Goal: Navigation & Orientation: Find specific page/section

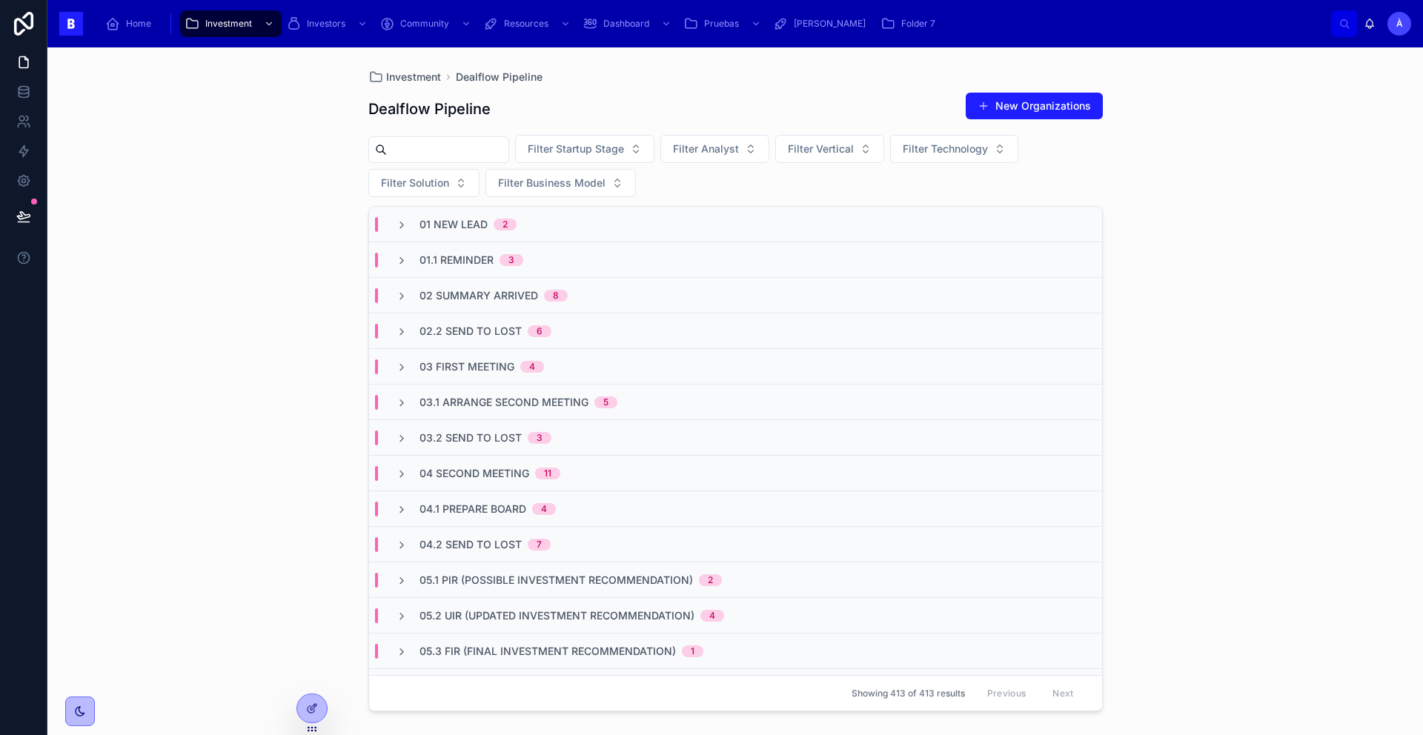
click at [482, 289] on span "02 Summary Arrived" at bounding box center [478, 295] width 119 height 15
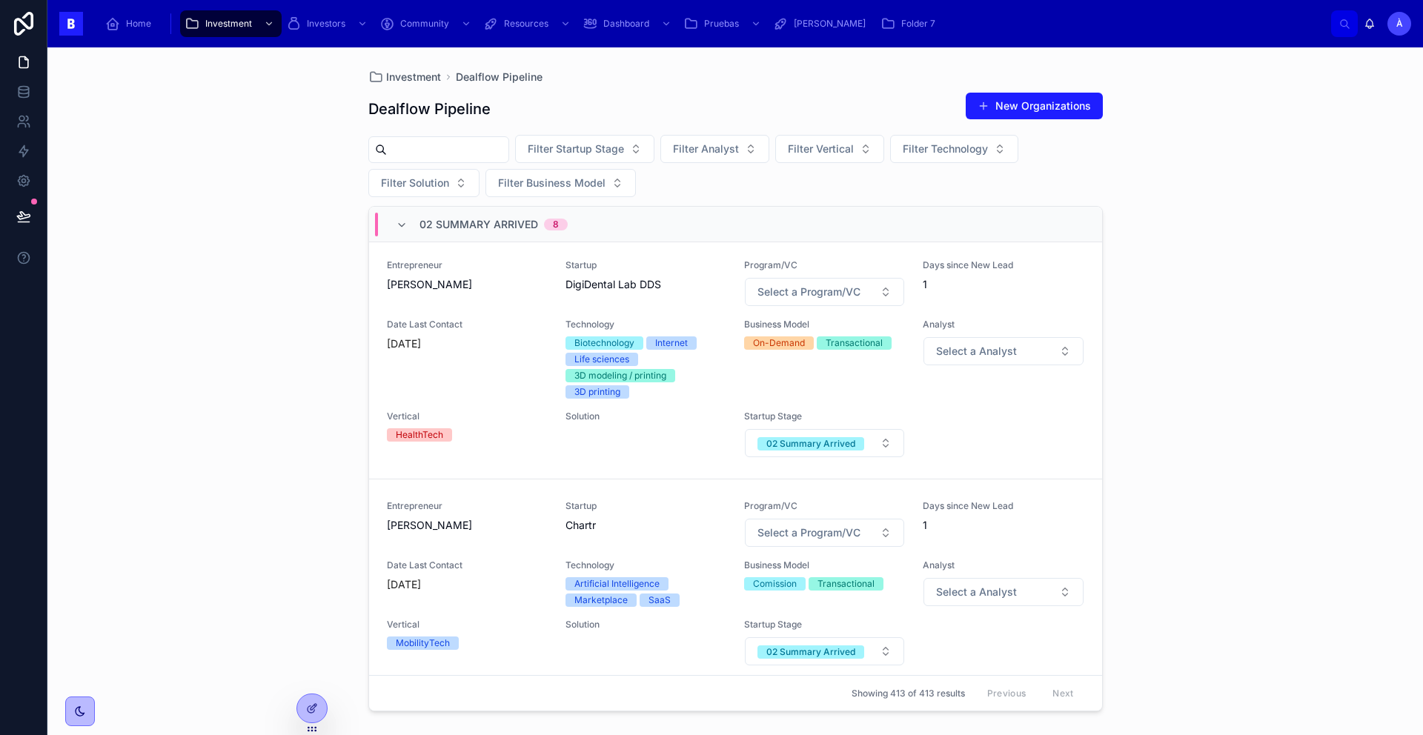
scroll to position [1587, 0]
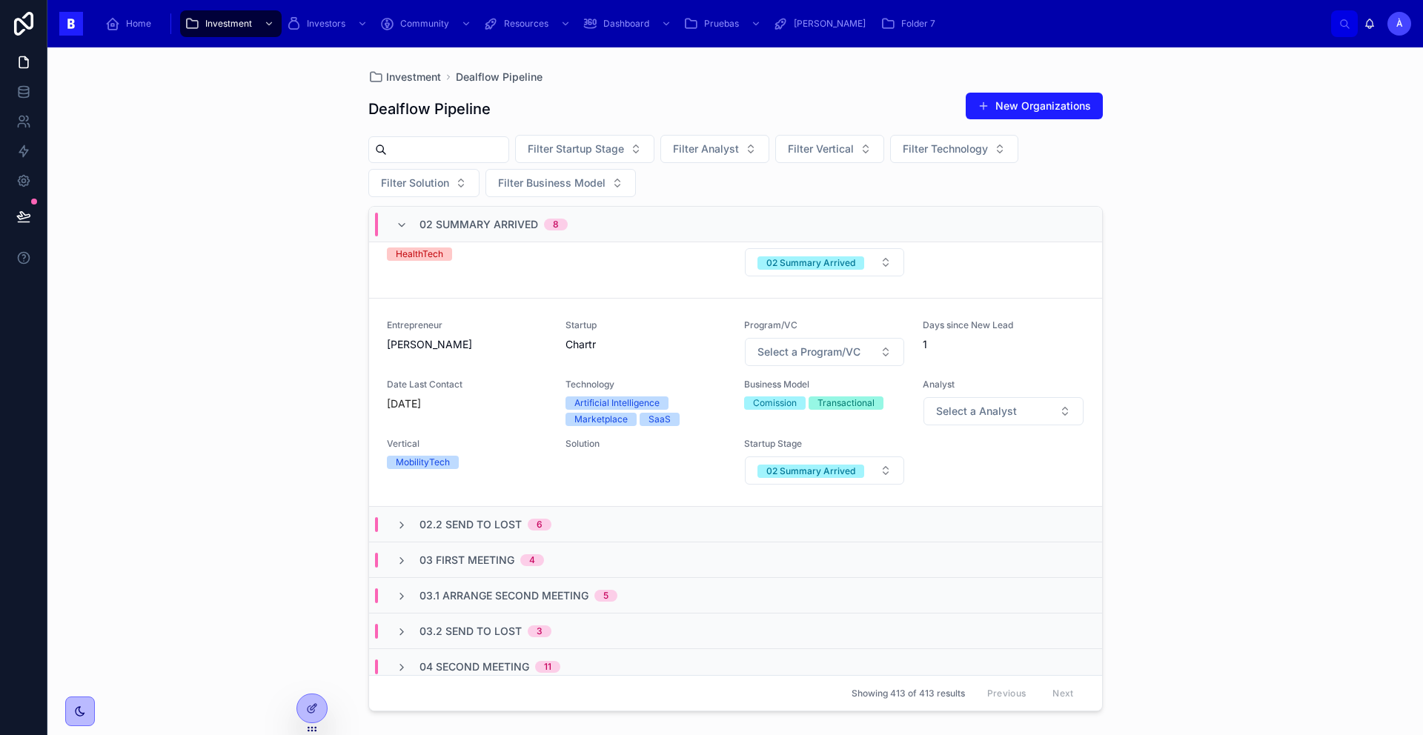
click at [462, 234] on div "02 Summary Arrived 8" at bounding box center [493, 225] width 148 height 24
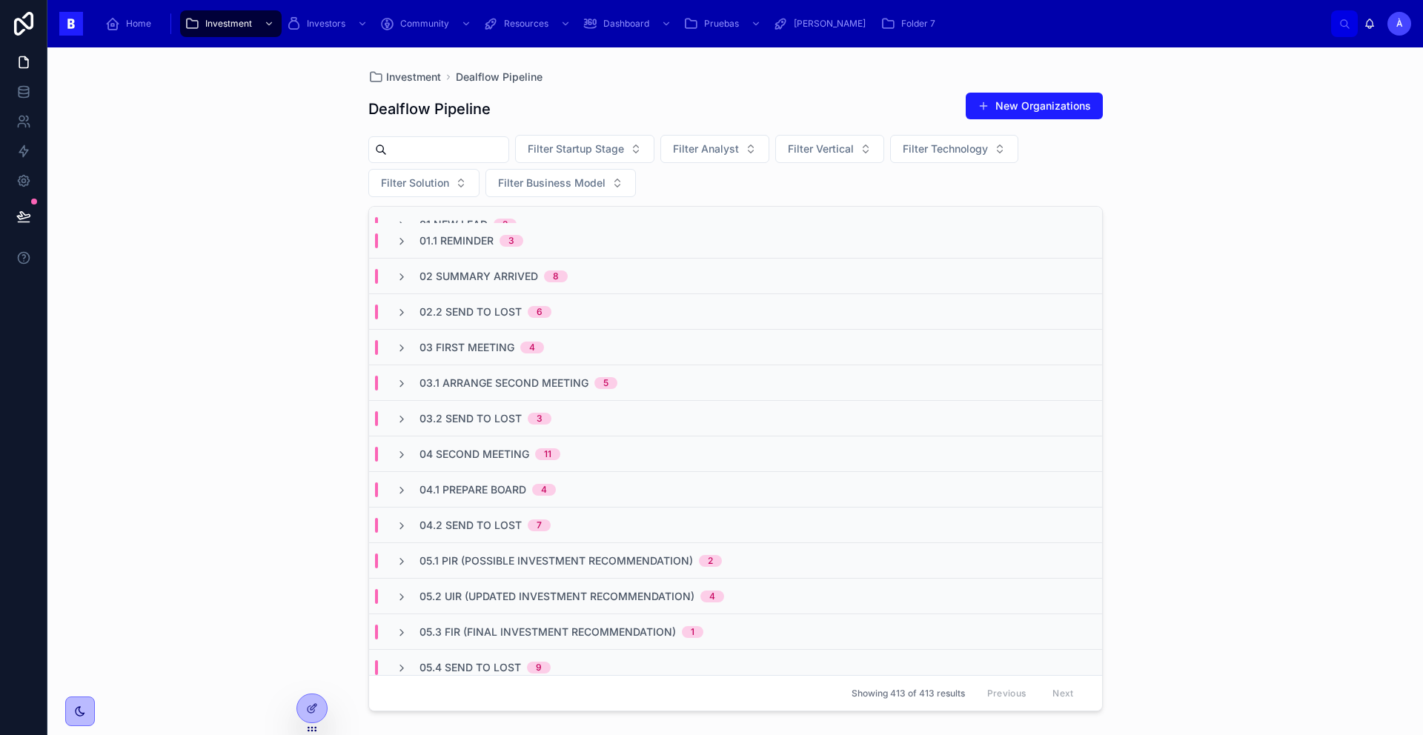
scroll to position [0, 0]
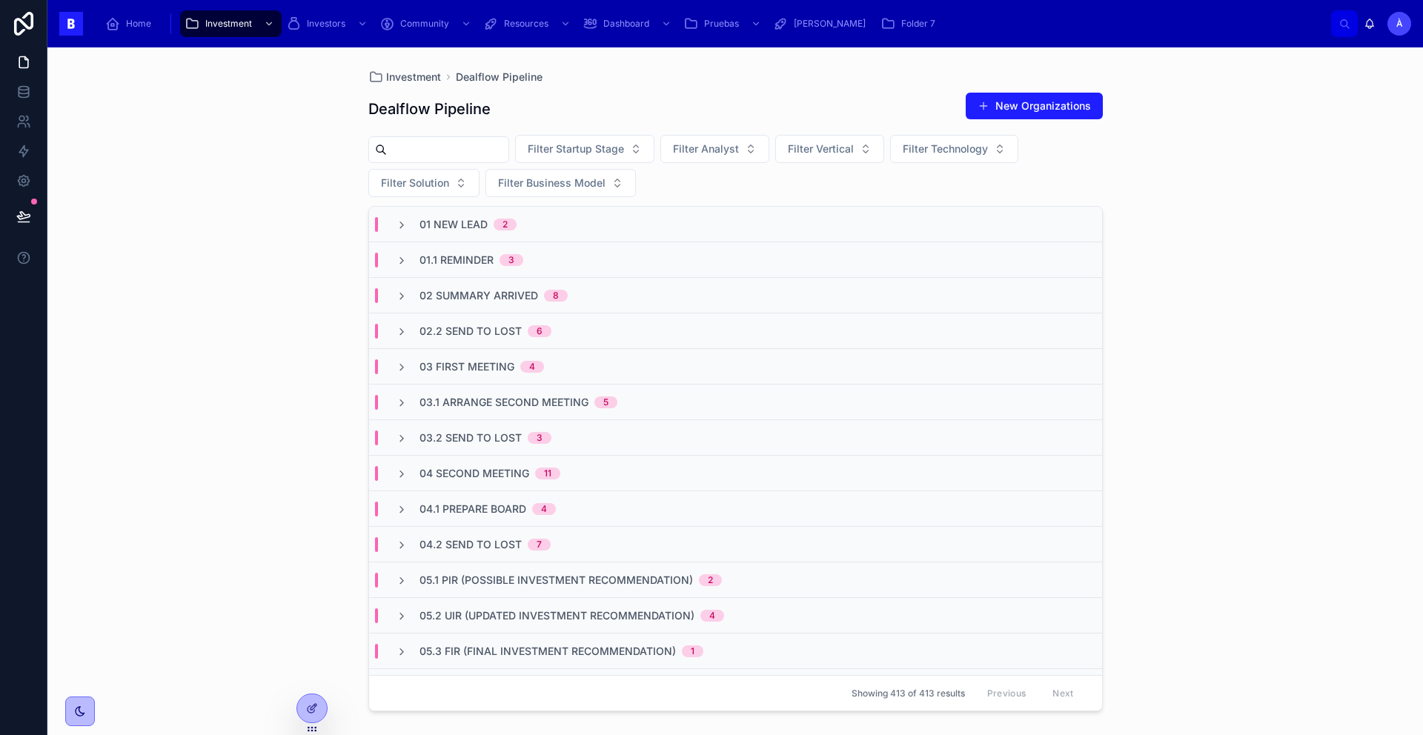
click at [901, 27] on span "Folder 7" at bounding box center [918, 24] width 34 height 12
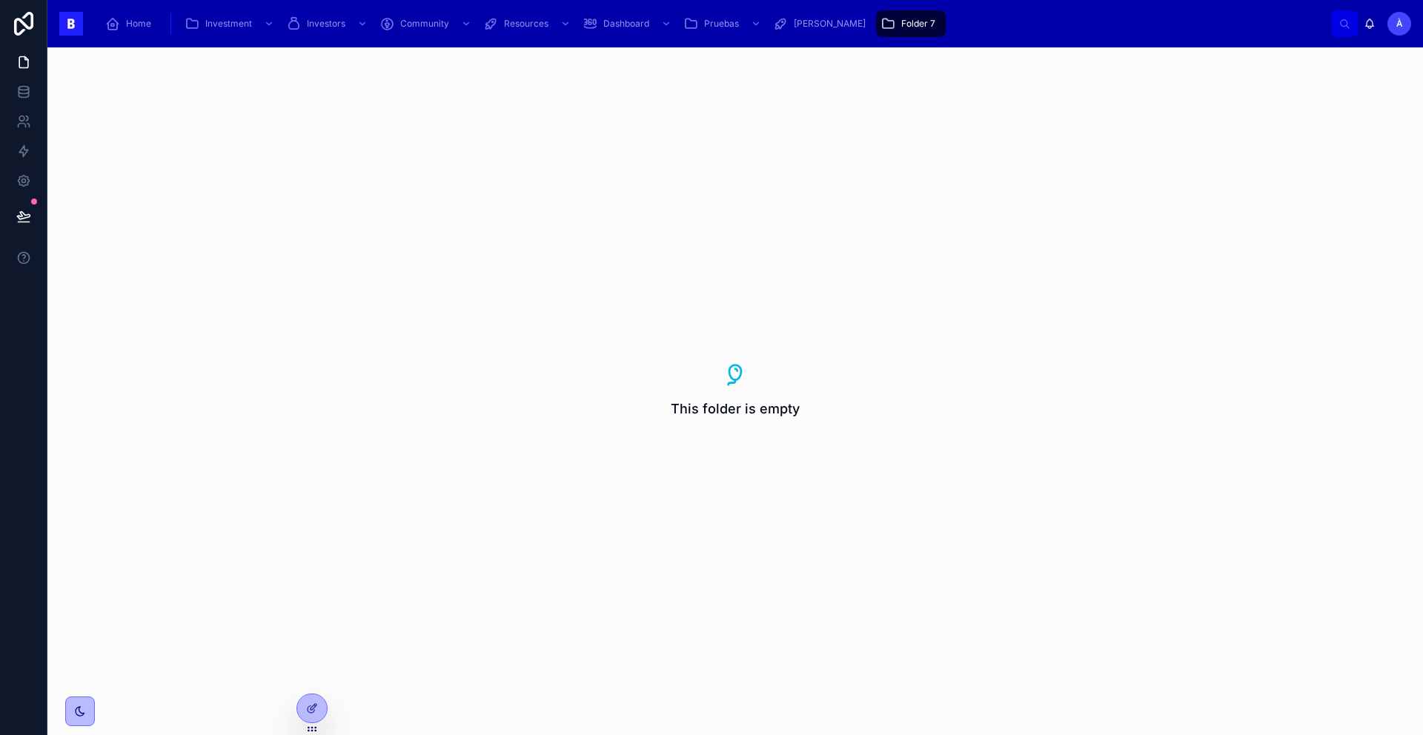
click at [802, 24] on span "[PERSON_NAME]" at bounding box center [830, 24] width 72 height 12
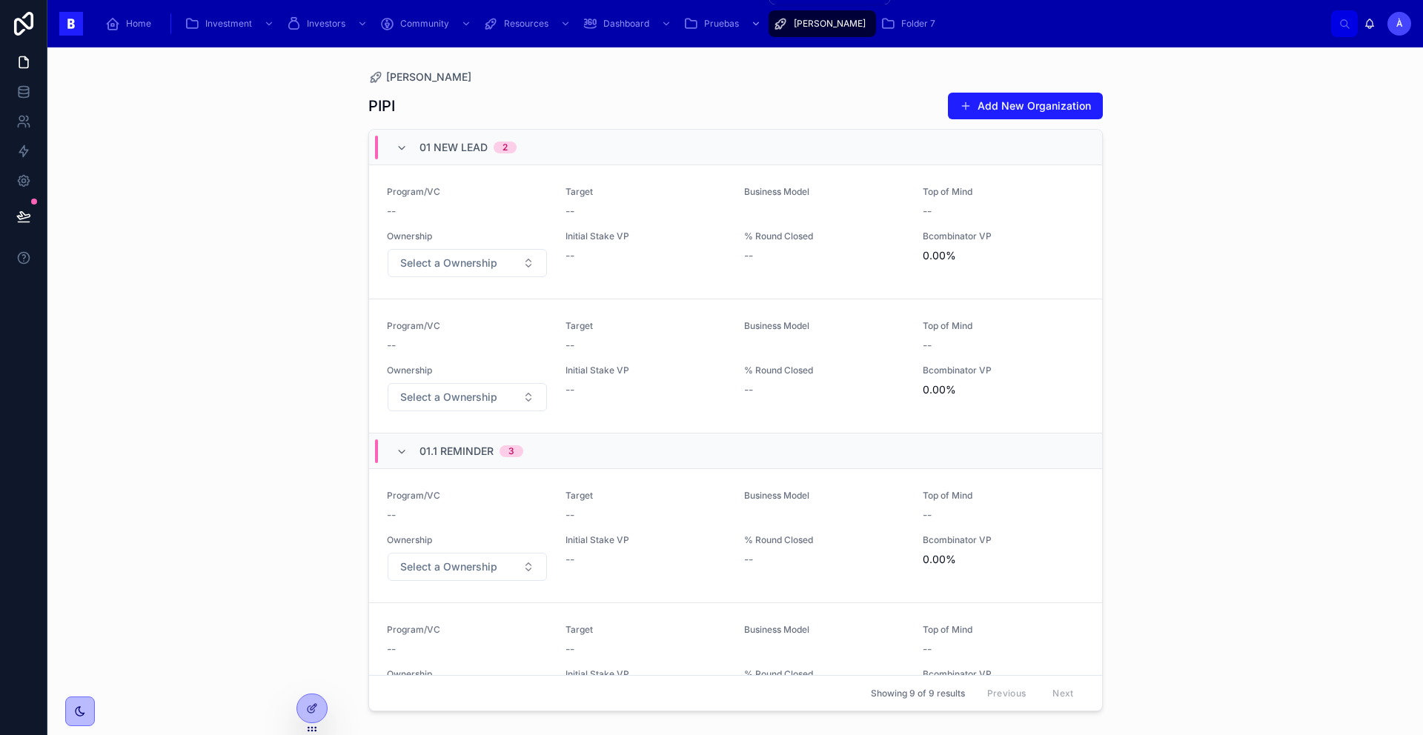
click at [711, 30] on div "Pruebas" at bounding box center [723, 24] width 81 height 24
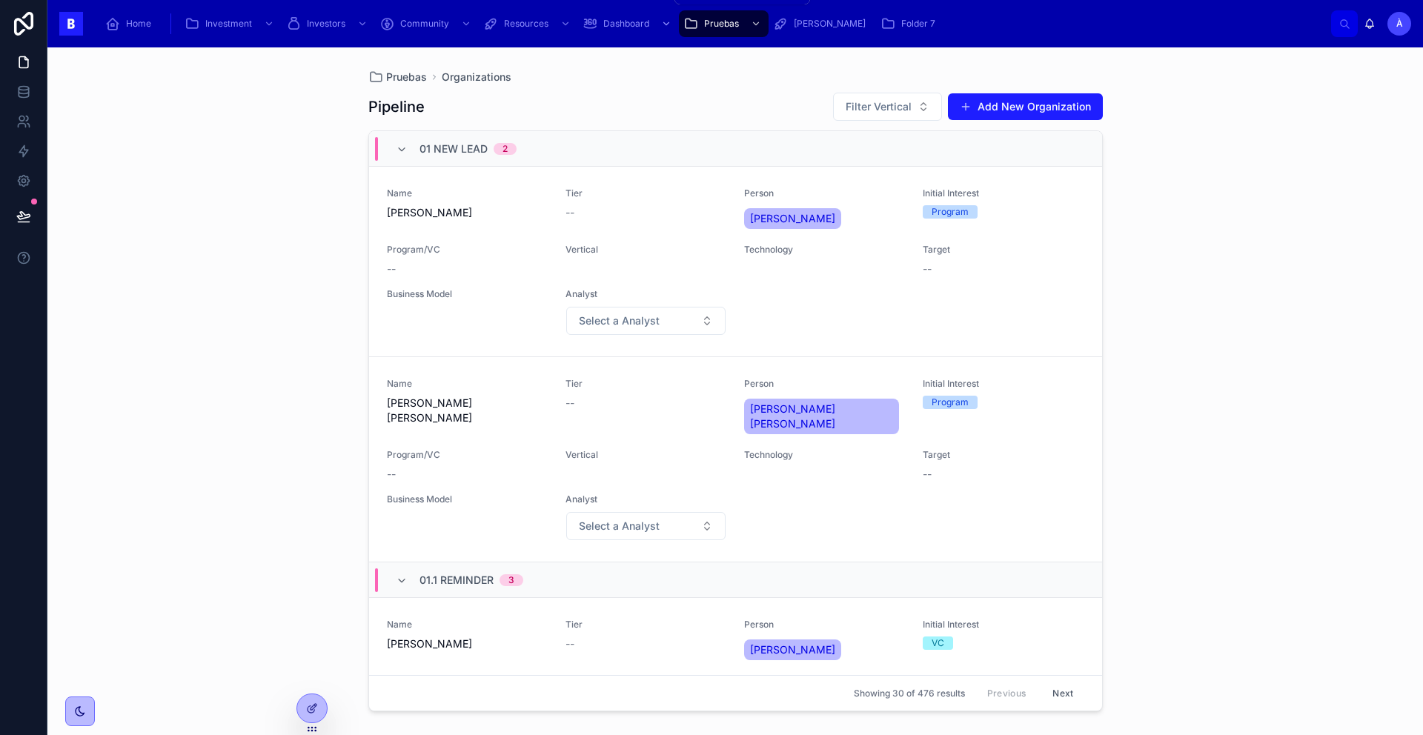
click at [611, 26] on span "Dashboard" at bounding box center [626, 24] width 46 height 12
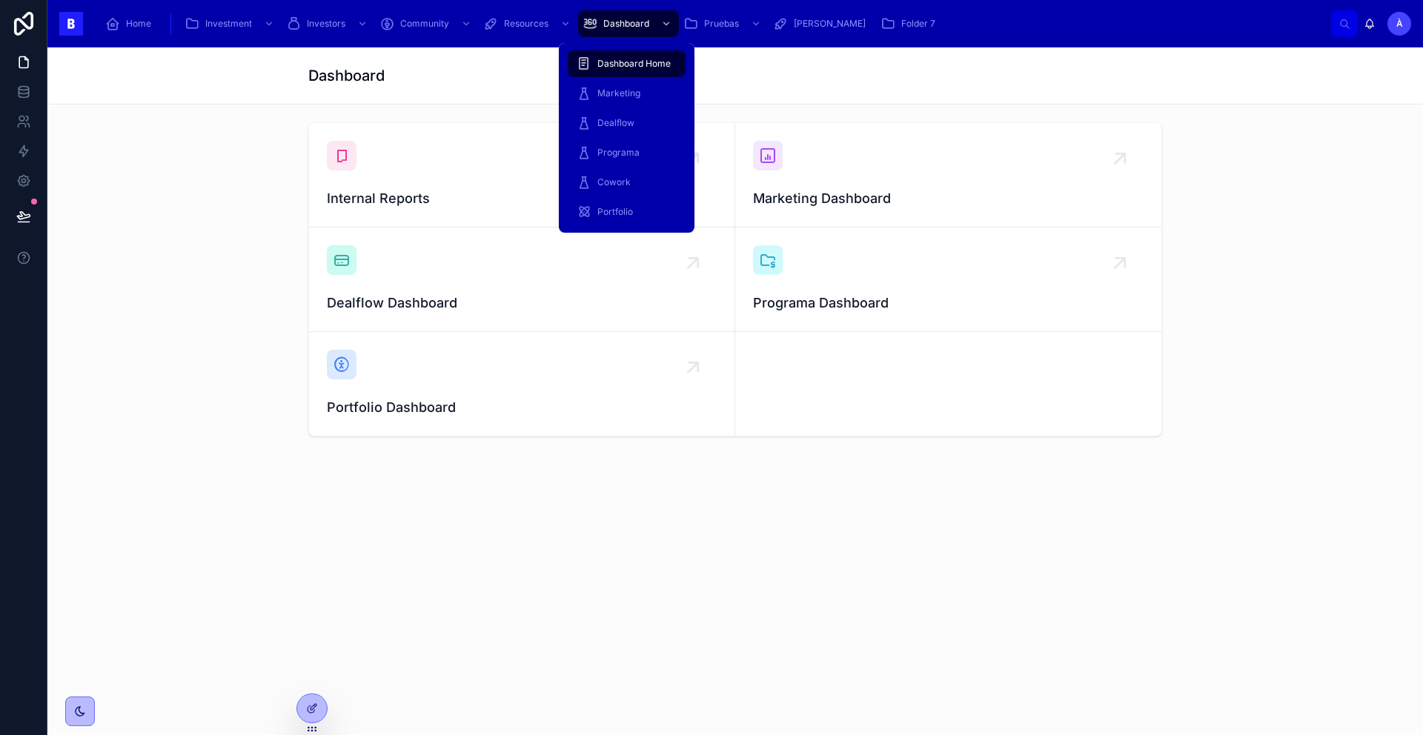
click at [614, 120] on span "Dealflow" at bounding box center [615, 123] width 37 height 12
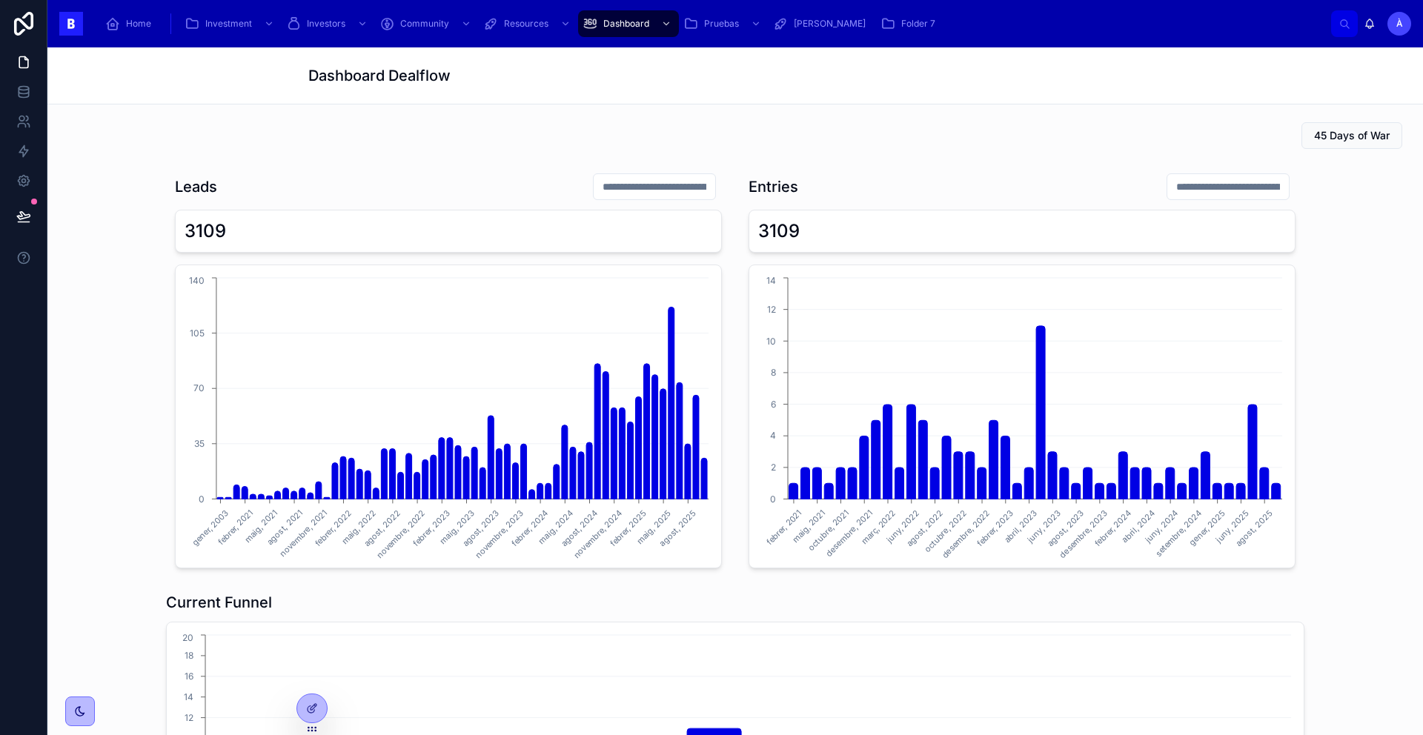
click at [598, 187] on input "text" at bounding box center [655, 186] width 122 height 21
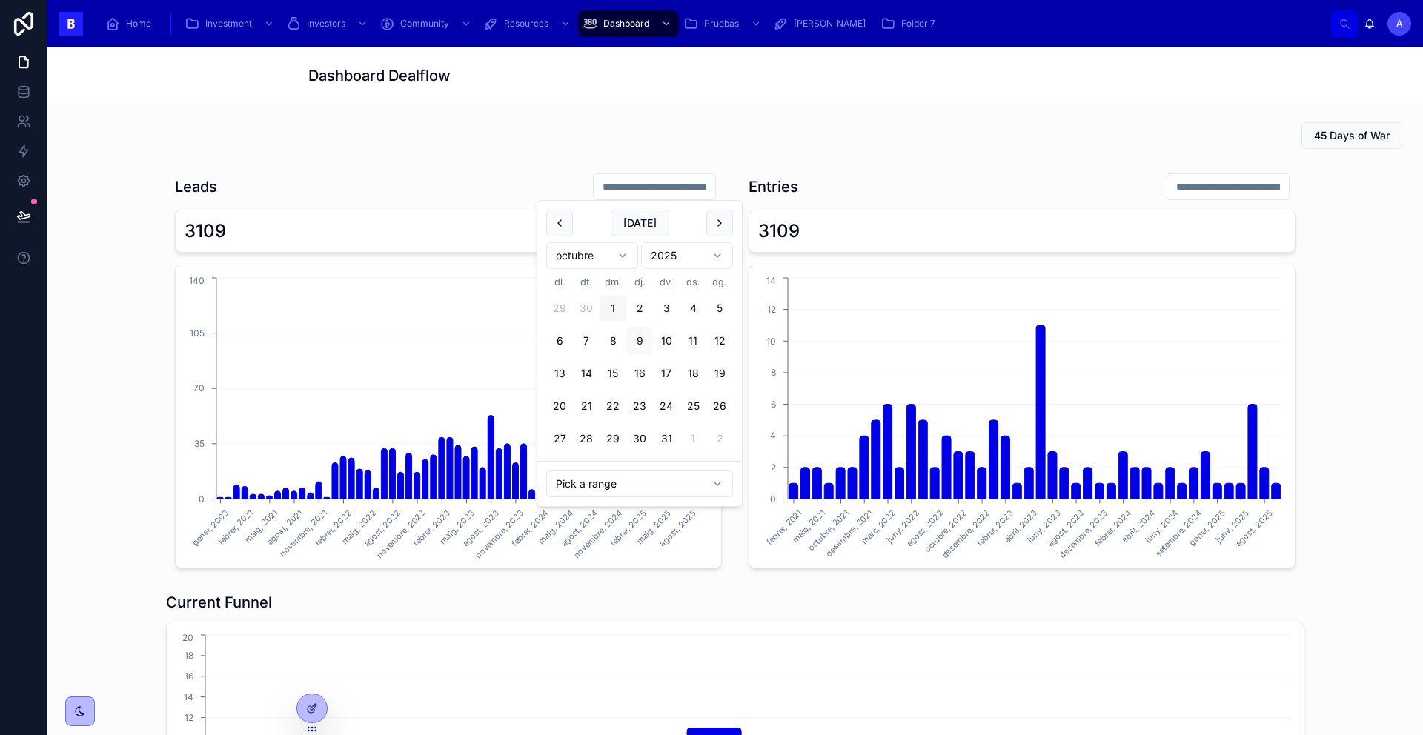
click at [609, 307] on button "1" at bounding box center [613, 308] width 27 height 27
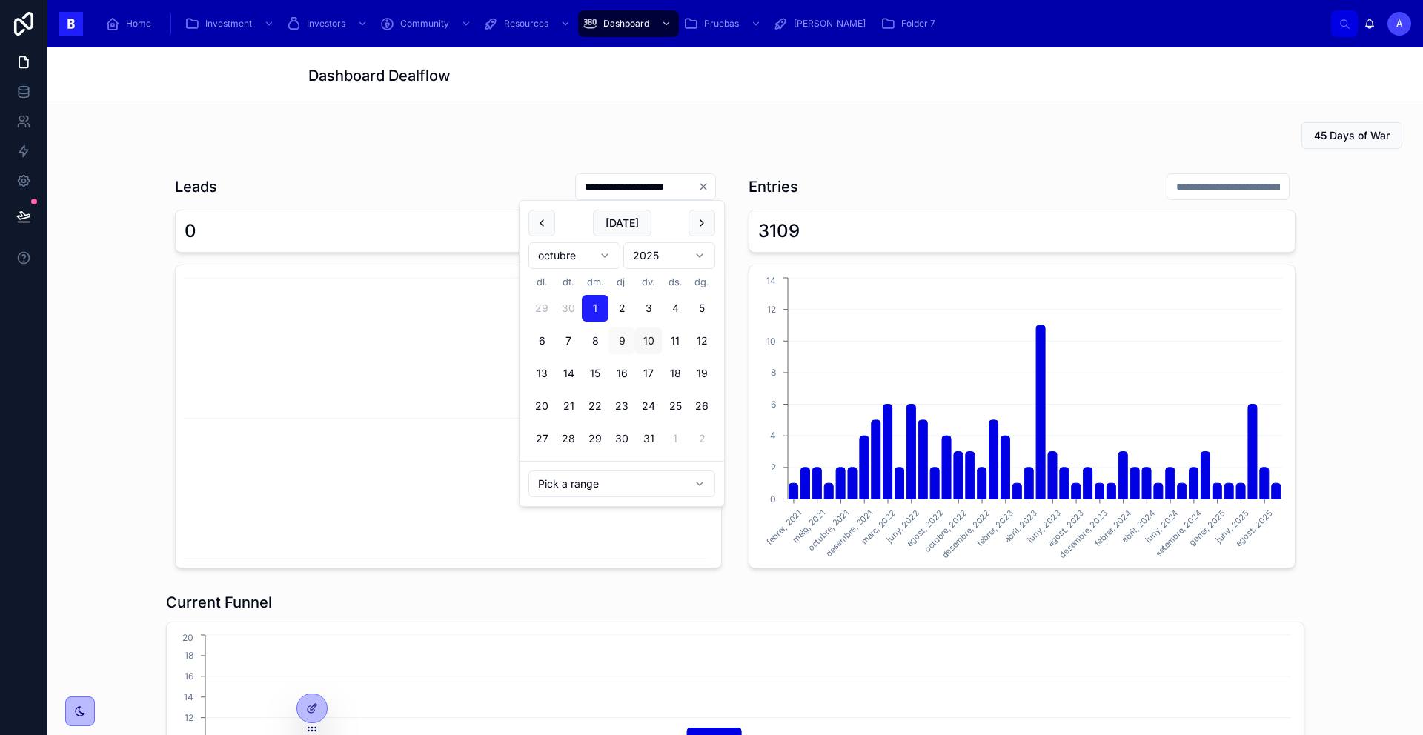
click at [645, 339] on button "10" at bounding box center [648, 341] width 27 height 27
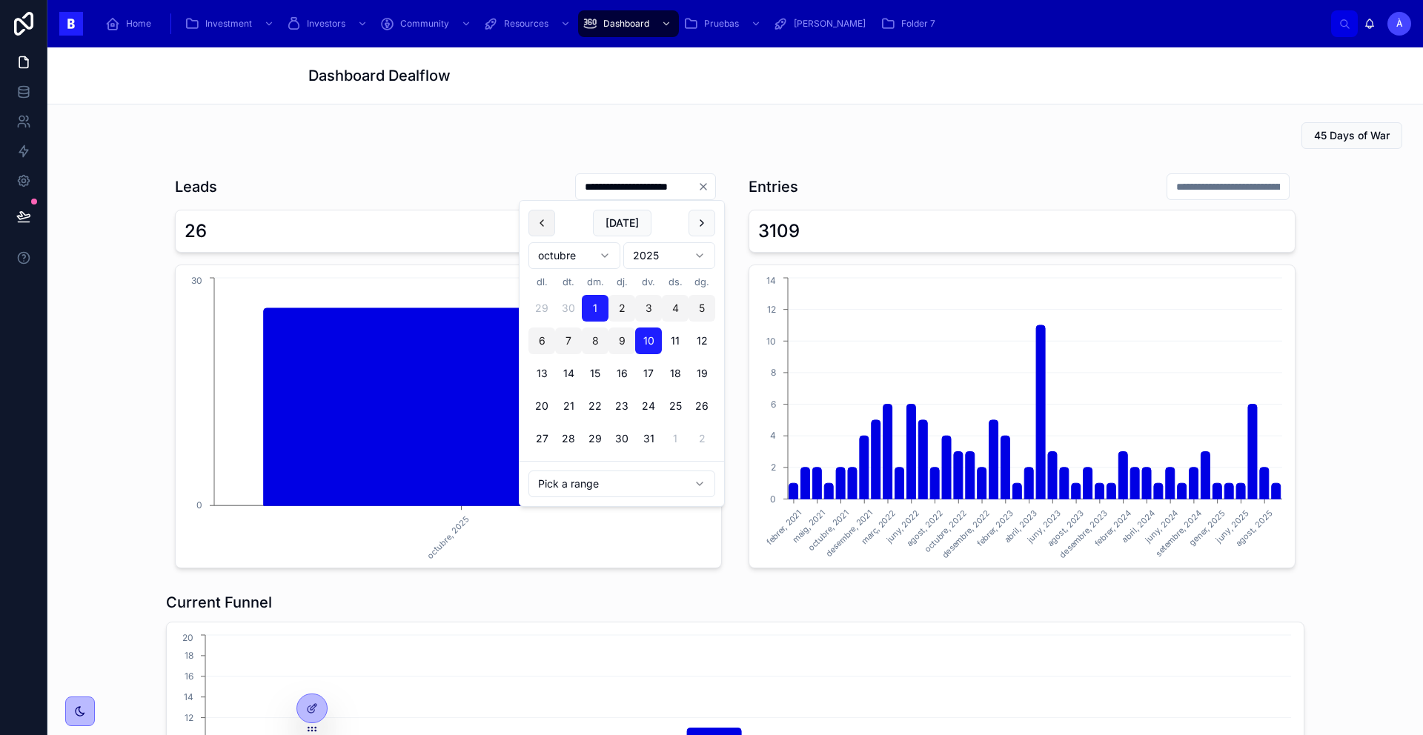
click at [537, 224] on button at bounding box center [541, 223] width 27 height 27
click at [547, 309] on button "1" at bounding box center [541, 308] width 27 height 27
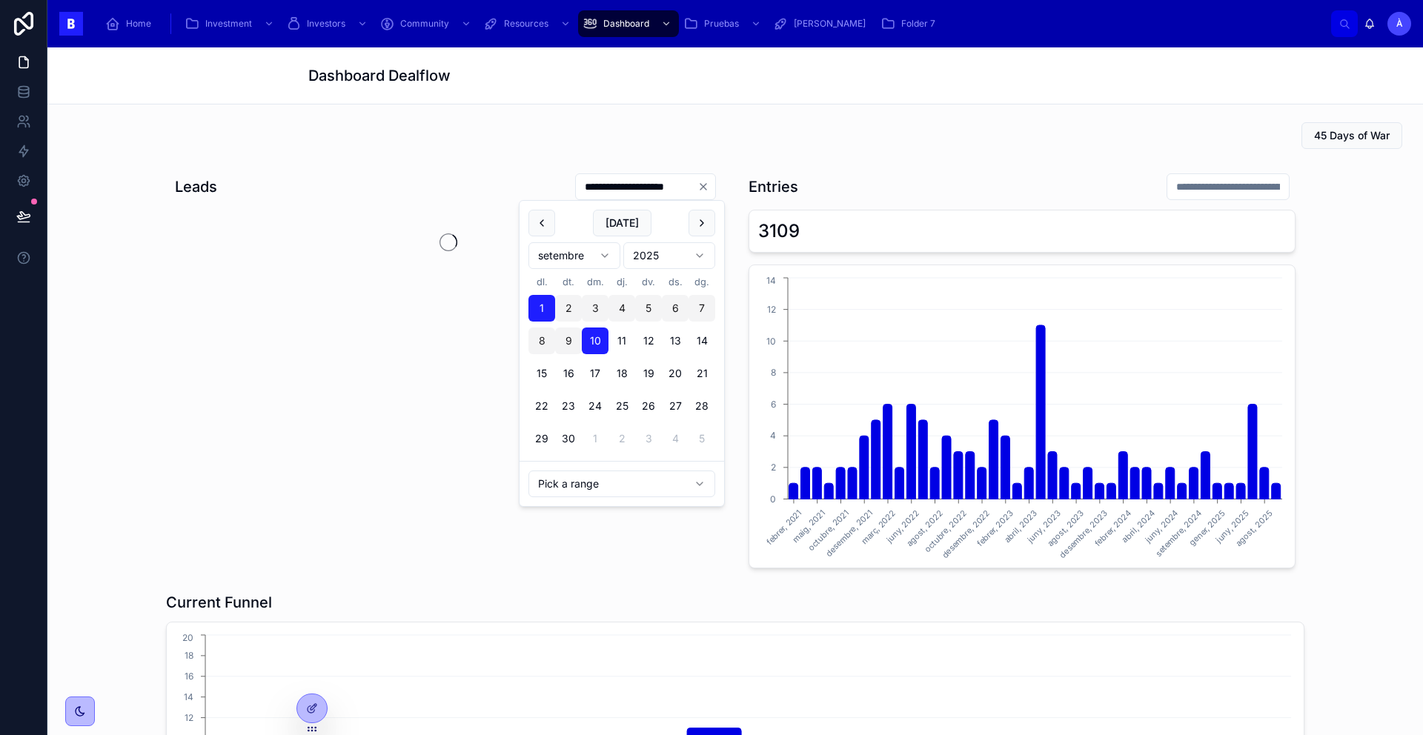
type input "**********"
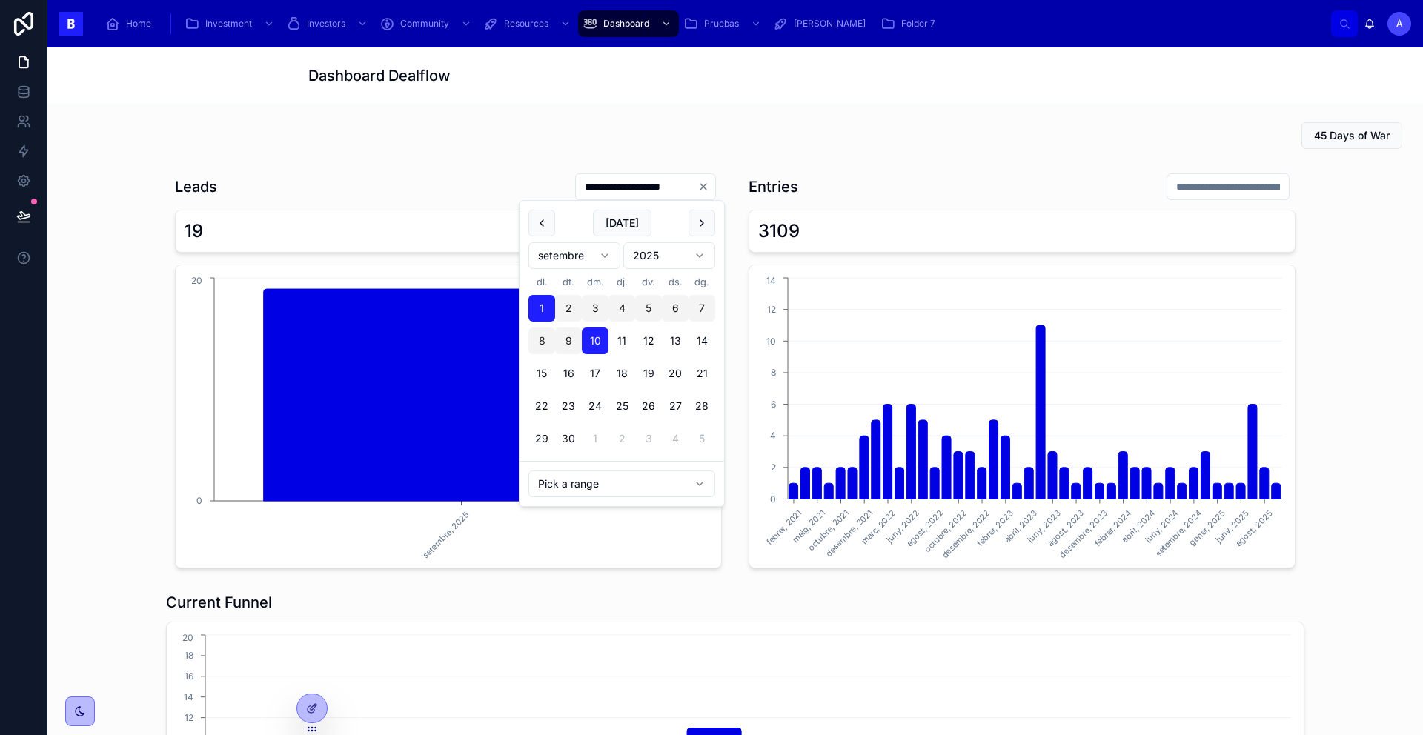
click at [701, 185] on icon "Clear" at bounding box center [703, 187] width 12 height 12
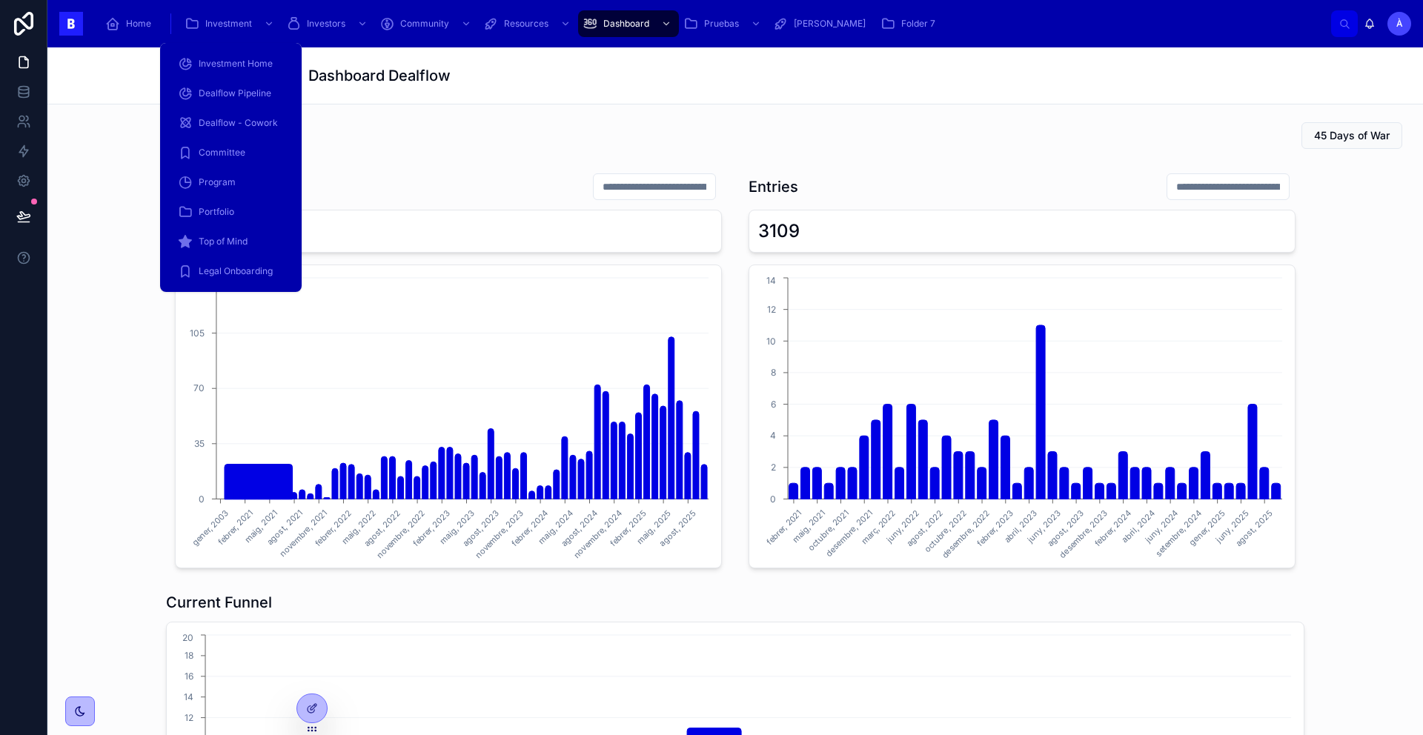
click at [222, 93] on span "Dealflow Pipeline" at bounding box center [235, 93] width 73 height 12
